Goal: Information Seeking & Learning: Learn about a topic

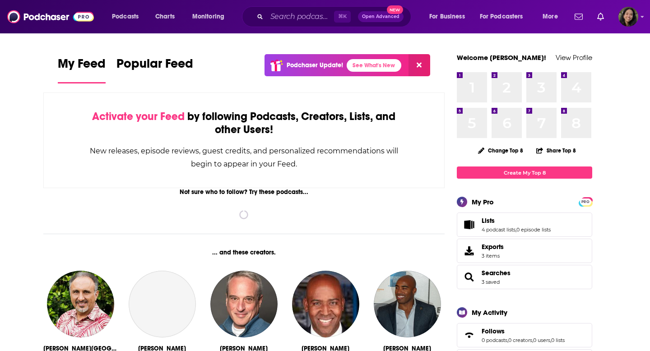
click at [266, 14] on div "⌘ K Open Advanced New" at bounding box center [326, 16] width 169 height 21
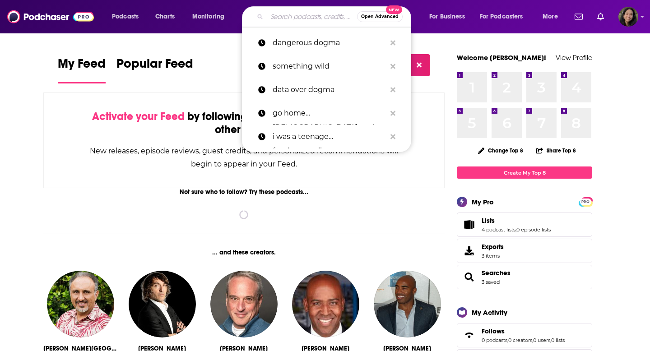
click at [285, 19] on input "Search podcasts, credits, & more..." at bounding box center [312, 16] width 90 height 14
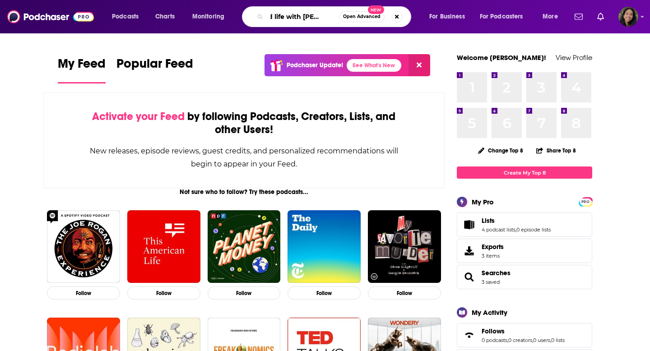
scroll to position [0, 13]
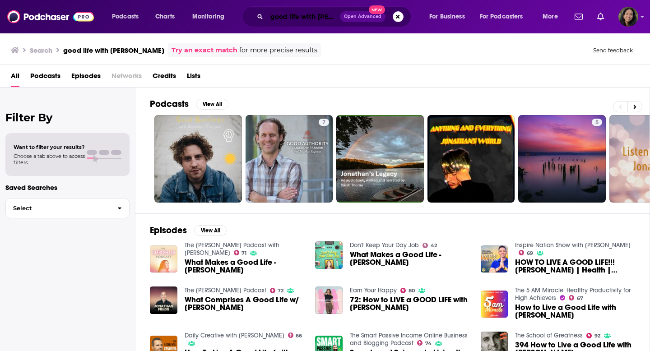
click at [292, 9] on input "good life with [PERSON_NAME]" at bounding box center [303, 16] width 73 height 14
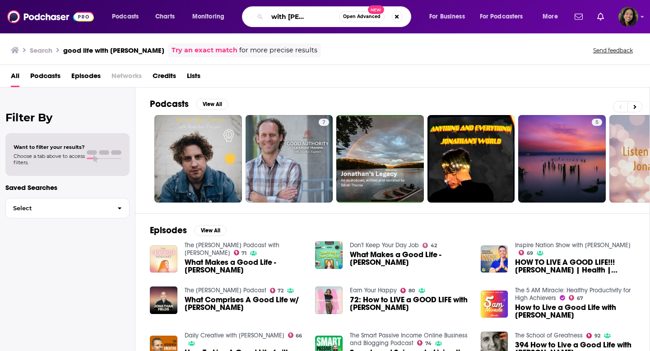
scroll to position [0, 33]
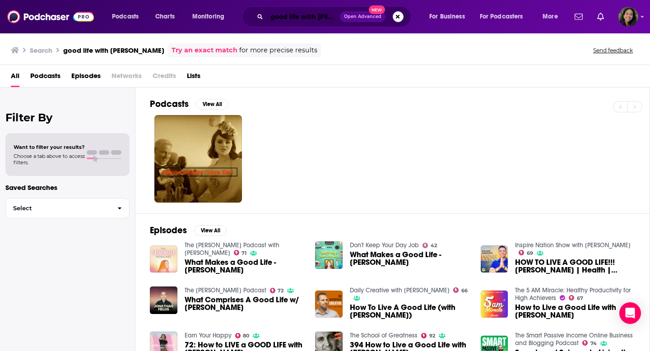
click at [313, 19] on input "good life with [PERSON_NAME]" at bounding box center [303, 16] width 73 height 14
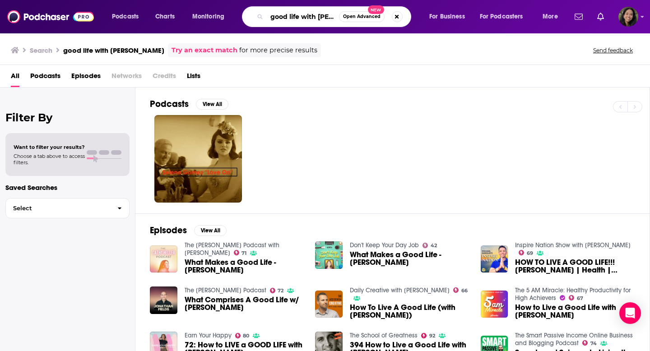
paste input "[PERSON_NAME] Good Life Project"
click at [276, 14] on input "[PERSON_NAME] Good Life Project" at bounding box center [303, 16] width 72 height 14
type input "[PERSON_NAME] Good Life Project"
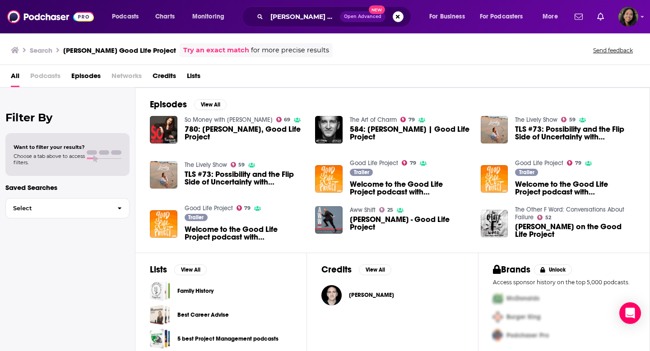
click at [218, 206] on link "Good Life Project" at bounding box center [209, 208] width 48 height 8
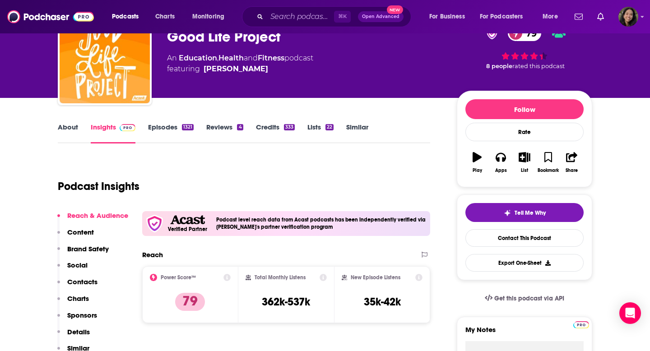
scroll to position [74, 0]
